Goal: Task Accomplishment & Management: Manage account settings

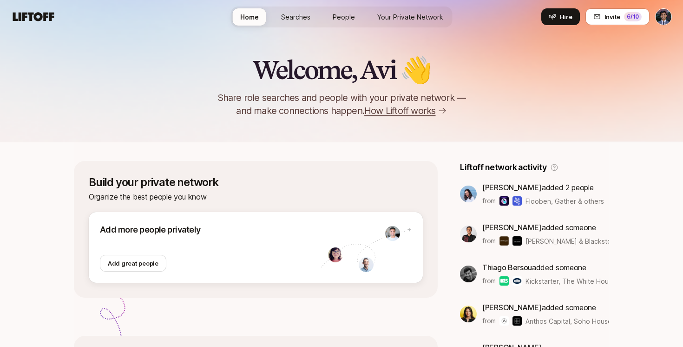
click at [294, 16] on span "Searches" at bounding box center [295, 17] width 29 height 10
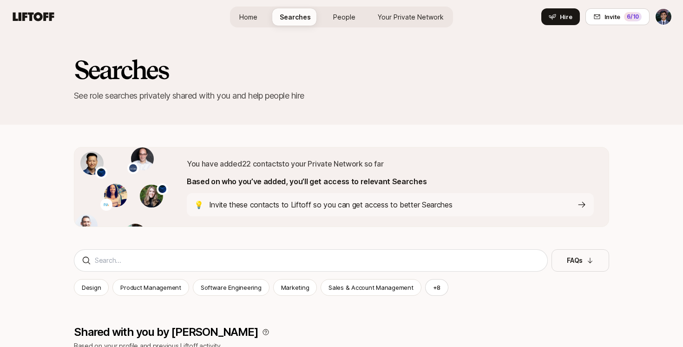
click at [241, 19] on link "Home" at bounding box center [248, 16] width 33 height 17
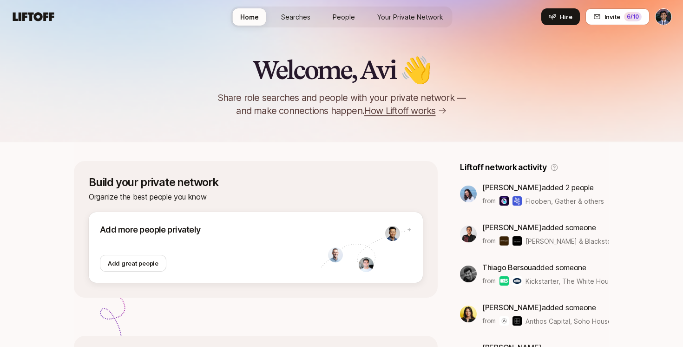
click at [299, 17] on span "Searches" at bounding box center [295, 17] width 29 height 10
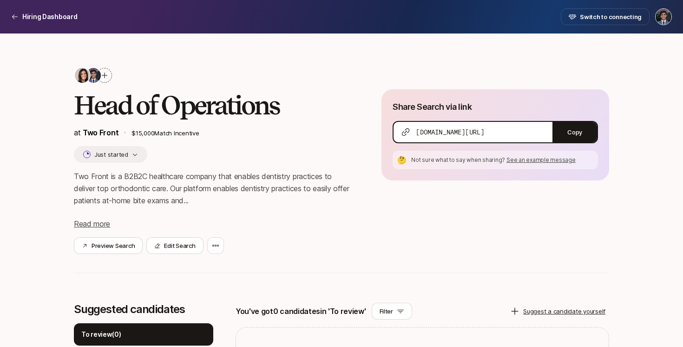
click at [90, 73] on span at bounding box center [82, 75] width 17 height 17
click at [83, 74] on img at bounding box center [82, 75] width 15 height 15
click at [101, 76] on span at bounding box center [93, 75] width 17 height 17
click at [105, 73] on icon at bounding box center [105, 75] width 6 height 6
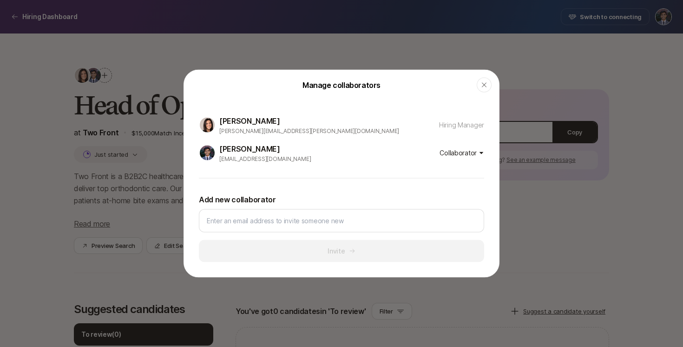
click at [449, 124] on p "Hiring Manager" at bounding box center [461, 124] width 45 height 11
click at [470, 156] on body "Hiring Dashboard Hiring Dashboard Switch to connecting Head of Operations at Tw…" at bounding box center [341, 173] width 683 height 347
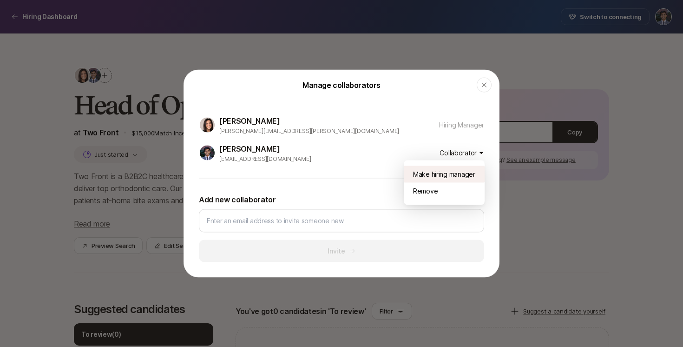
click at [448, 176] on div "Make hiring manager" at bounding box center [444, 174] width 81 height 17
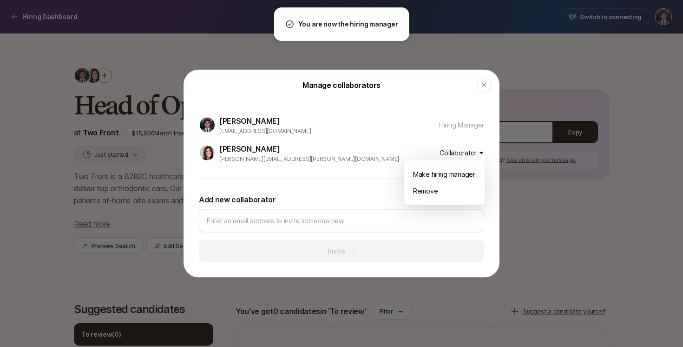
click at [453, 152] on body "Hiring Dashboard Hiring Dashboard Switch to connecting Head of Operations at Tw…" at bounding box center [341, 173] width 683 height 347
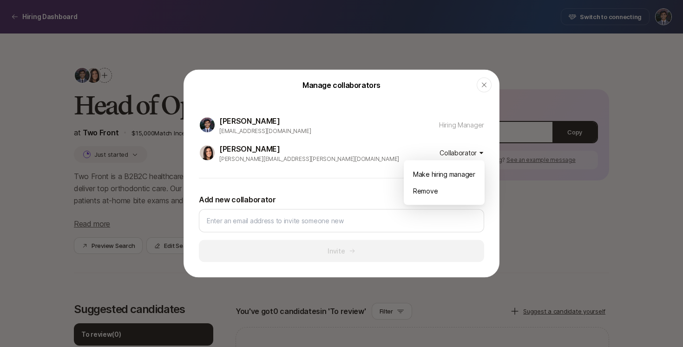
drag, startPoint x: 444, startPoint y: 190, endPoint x: 345, endPoint y: 150, distance: 107.1
click at [344, 150] on body "Hiring Dashboard Hiring Dashboard Switch to connecting Head of Operations at Tw…" at bounding box center [341, 173] width 683 height 347
click at [327, 165] on div at bounding box center [341, 173] width 683 height 347
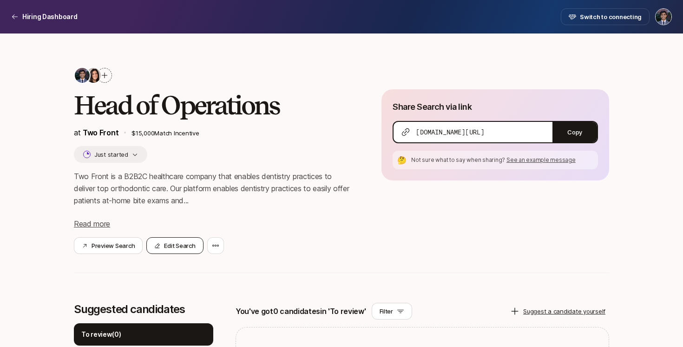
click at [169, 245] on button "Edit Search" at bounding box center [174, 245] width 57 height 17
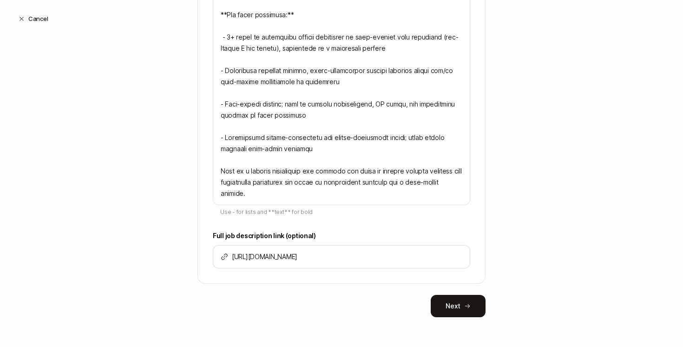
scroll to position [168, 0]
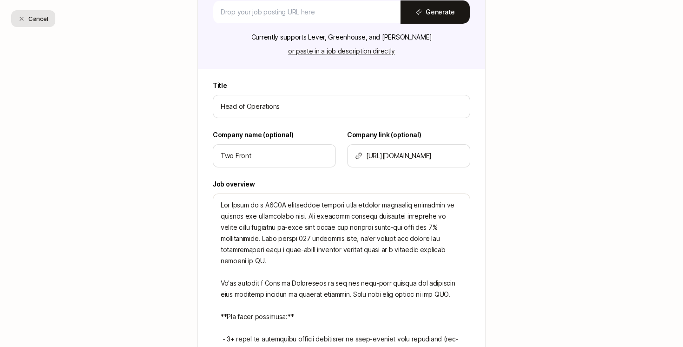
click at [32, 20] on button "Cancel" at bounding box center [33, 18] width 44 height 17
type textarea "x"
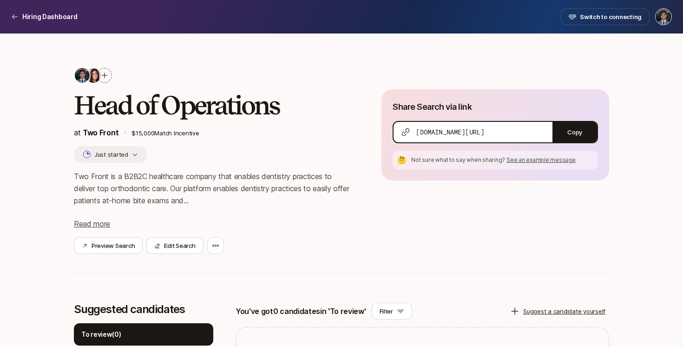
click at [297, 67] on div at bounding box center [213, 75] width 278 height 17
click at [109, 77] on div at bounding box center [104, 75] width 15 height 15
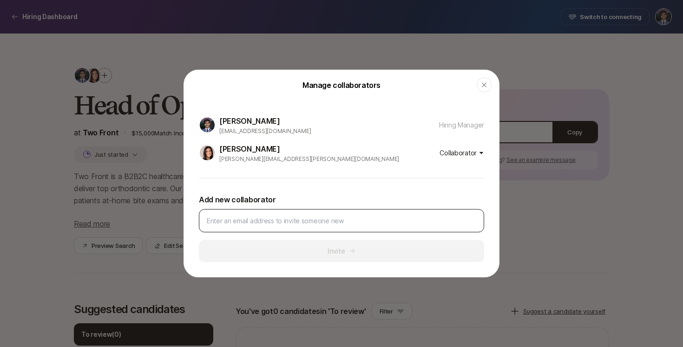
click at [268, 216] on input at bounding box center [340, 220] width 266 height 11
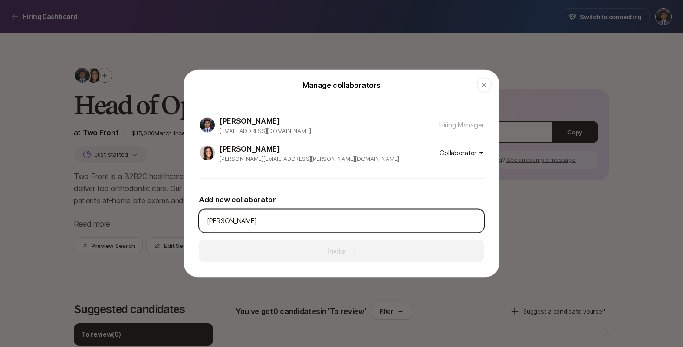
click at [260, 224] on input "ingrid" at bounding box center [340, 220] width 266 height 11
paste input "@mytwofront.com"
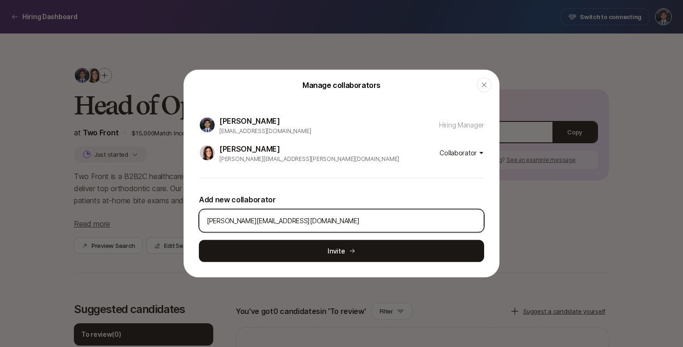
type input "ingrid@mytwofront.com"
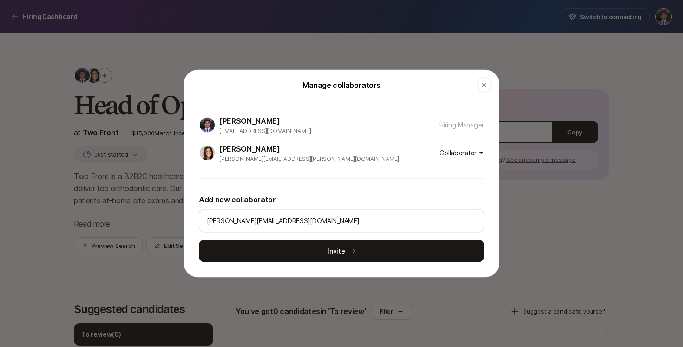
click at [453, 151] on body "Hiring Dashboard Hiring Dashboard Switch to connecting Head of Operations at Tw…" at bounding box center [341, 173] width 683 height 347
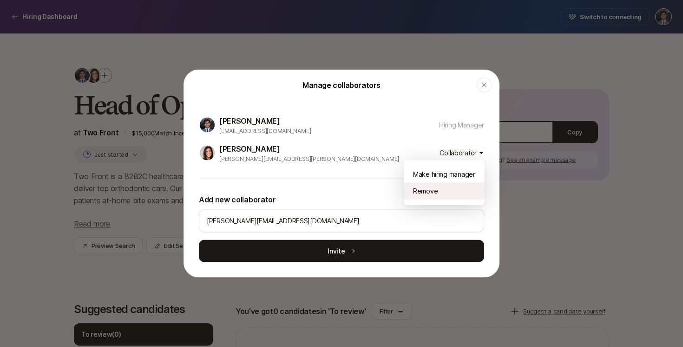
click at [439, 190] on div "Remove" at bounding box center [444, 191] width 81 height 17
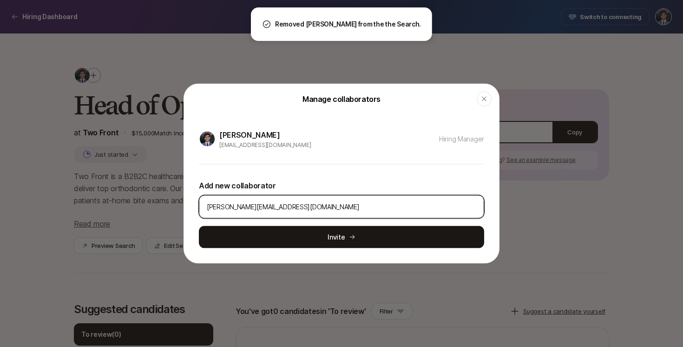
click at [300, 205] on input "ingrid@mytwofront.com" at bounding box center [340, 206] width 266 height 11
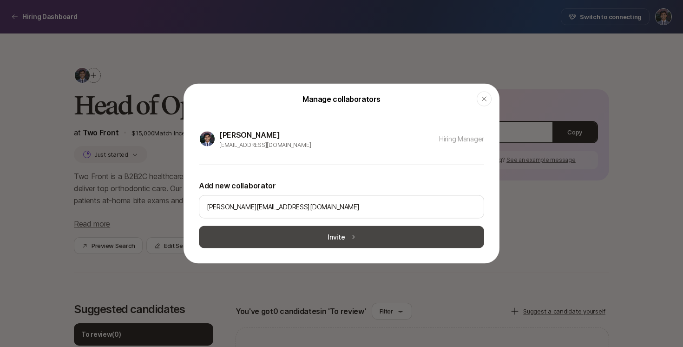
click at [308, 239] on button "Invite" at bounding box center [341, 237] width 285 height 22
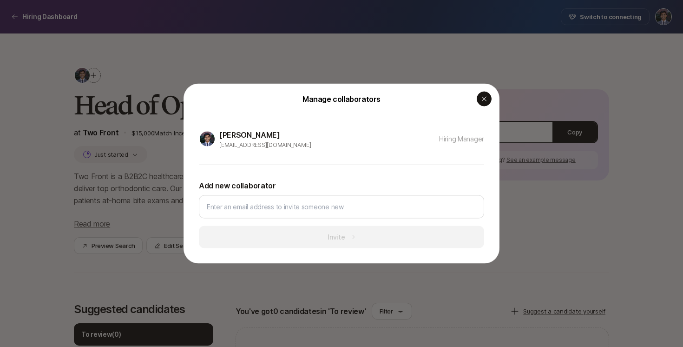
click at [485, 101] on icon "button" at bounding box center [483, 98] width 7 height 7
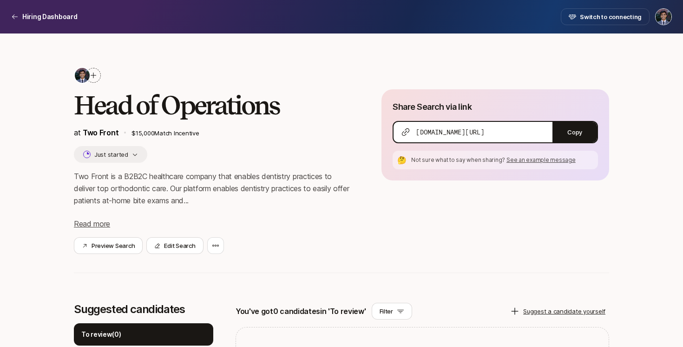
click at [94, 78] on icon at bounding box center [93, 75] width 7 height 7
click at [251, 169] on div "Head of Operations at Two Front $15,000 Match Incentive Just started Two Front …" at bounding box center [213, 160] width 278 height 187
click at [216, 242] on icon at bounding box center [215, 245] width 7 height 7
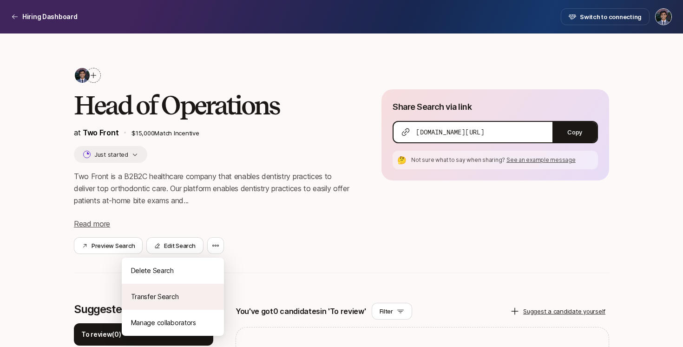
click at [166, 293] on div "Transfer Search" at bounding box center [173, 296] width 102 height 26
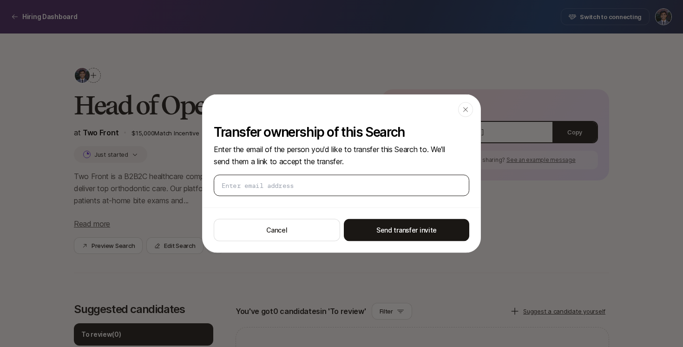
click at [286, 191] on div at bounding box center [341, 185] width 255 height 21
click at [307, 187] on input "email" at bounding box center [340, 185] width 236 height 9
paste input "ingrid@mytwofront.com"
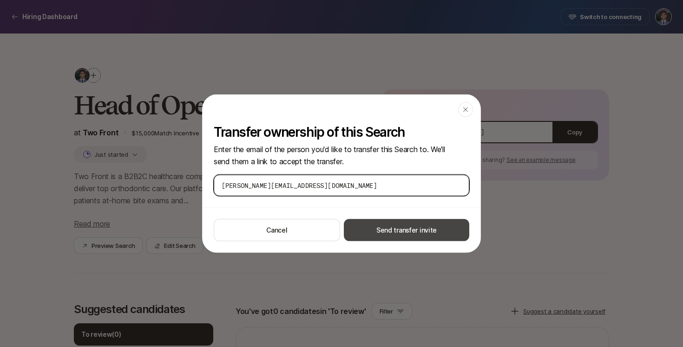
type input "ingrid@mytwofront.com"
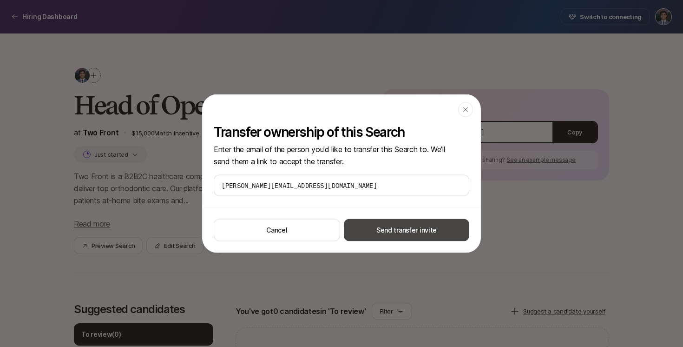
click at [392, 229] on button "Send transfer invite" at bounding box center [406, 230] width 125 height 22
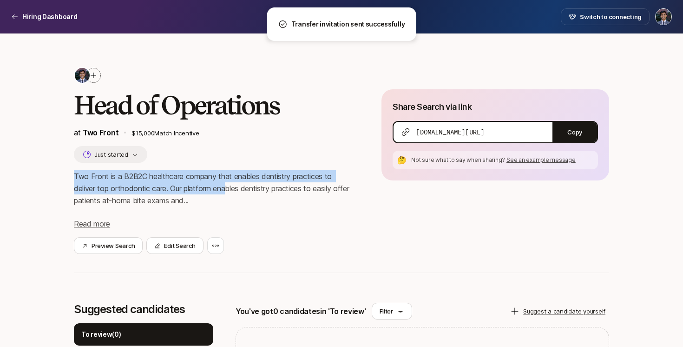
drag, startPoint x: 221, startPoint y: 163, endPoint x: 229, endPoint y: 194, distance: 31.9
click at [229, 191] on div "Head of Operations at Two Front $15,000 Match Incentive Just started Two Front …" at bounding box center [213, 160] width 278 height 187
click at [229, 194] on p "Two Front is a B2B2C healthcare company that enables dentistry practices to del…" at bounding box center [213, 188] width 278 height 36
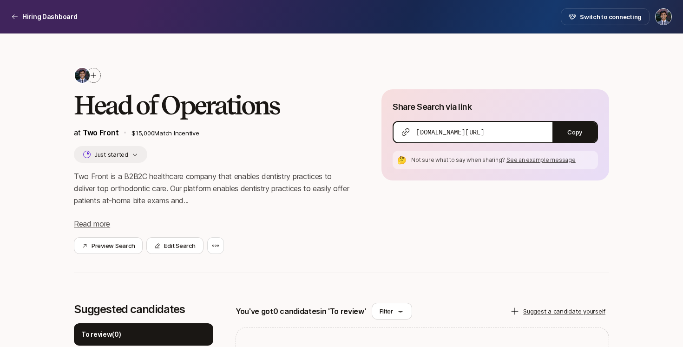
click at [300, 148] on div "Head of Operations at Two Front $15,000 Match Incentive Just started Two Front …" at bounding box center [213, 160] width 278 height 187
click at [264, 183] on p "Two Front is a B2B2C healthcare company that enables dentistry practices to del…" at bounding box center [213, 188] width 278 height 36
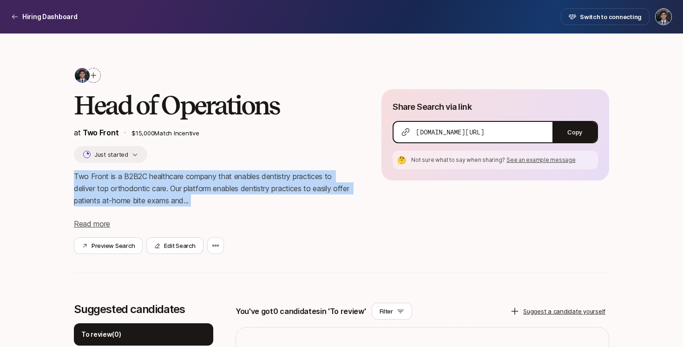
click at [264, 183] on p "Two Front is a B2B2C healthcare company that enables dentistry practices to del…" at bounding box center [213, 188] width 278 height 36
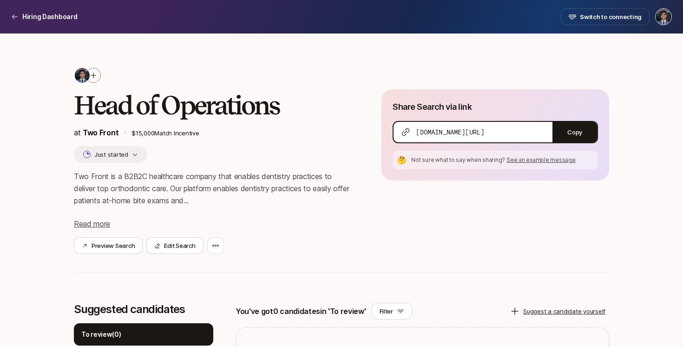
click at [268, 196] on p "Two Front is a B2B2C healthcare company that enables dentistry practices to del…" at bounding box center [213, 188] width 278 height 36
click at [96, 78] on icon at bounding box center [93, 75] width 7 height 7
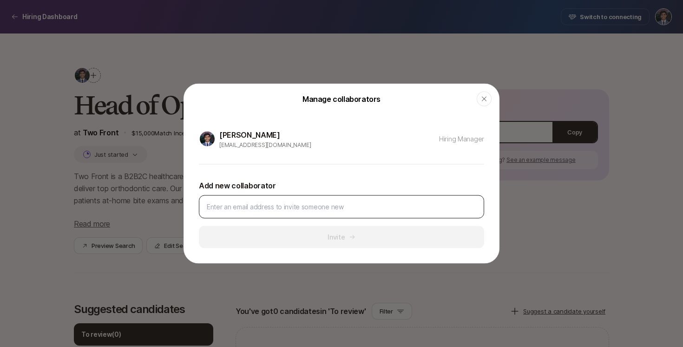
click at [262, 205] on input at bounding box center [340, 206] width 266 height 11
paste input "Izzy Pollak <izzy@mytwofront.com>"
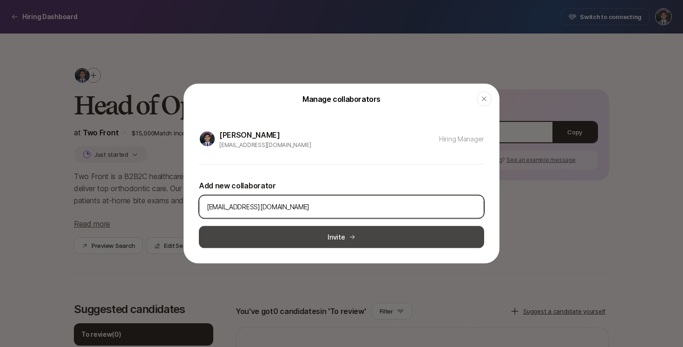
type input "izzy@mytwofront.com"
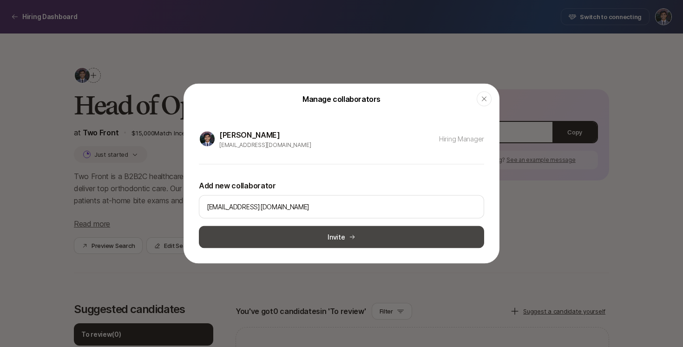
click at [347, 236] on button "Invite" at bounding box center [341, 237] width 285 height 22
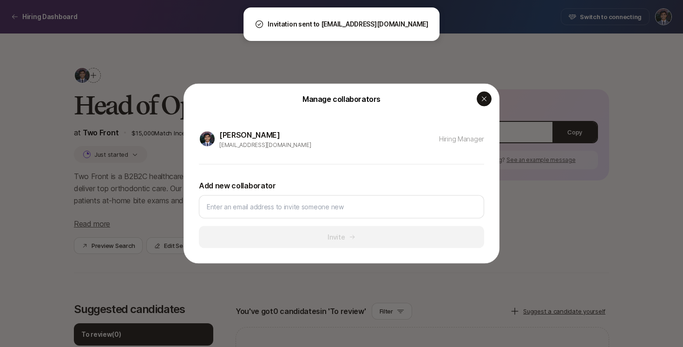
click at [487, 98] on icon "button" at bounding box center [483, 98] width 7 height 7
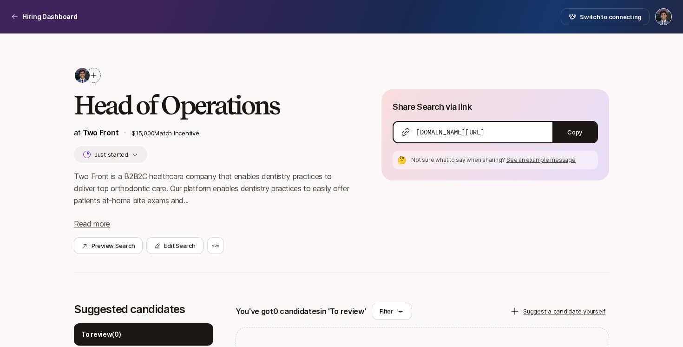
click at [314, 217] on div "Two Front is a B2B2C healthcare company that enables dentistry practices to del…" at bounding box center [213, 199] width 278 height 59
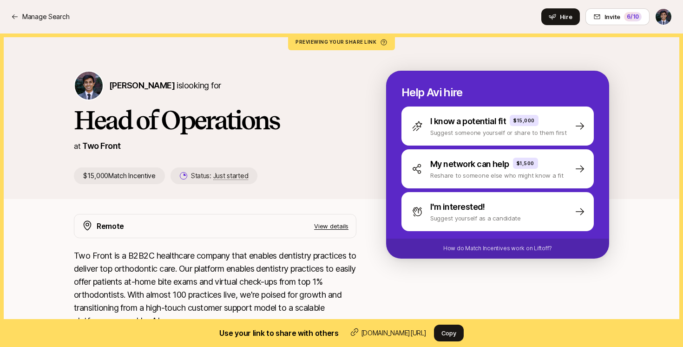
click at [354, 95] on div "[PERSON_NAME] is looking for" at bounding box center [215, 86] width 282 height 30
click at [49, 16] on p "Manage Search" at bounding box center [45, 16] width 47 height 11
